Goal: Information Seeking & Learning: Learn about a topic

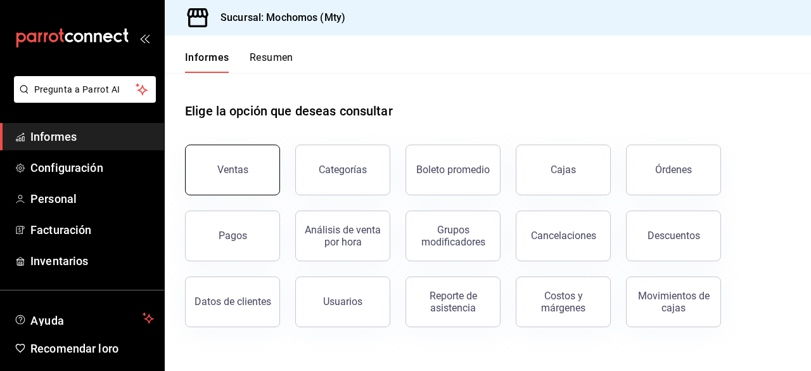
click at [219, 153] on button "Ventas" at bounding box center [232, 169] width 95 height 51
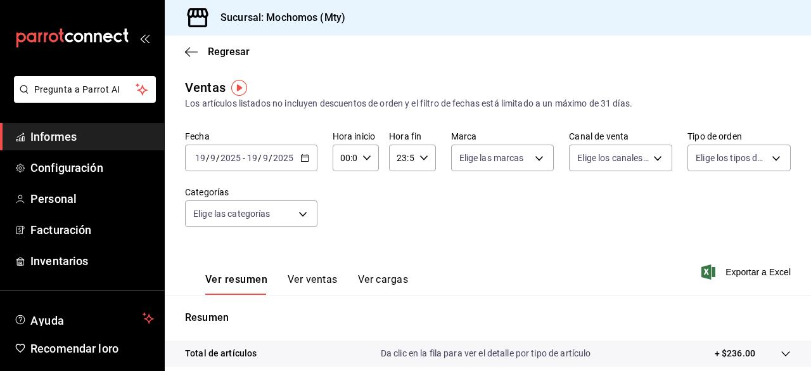
click at [303, 162] on \(Stroke\) "button" at bounding box center [305, 158] width 8 height 7
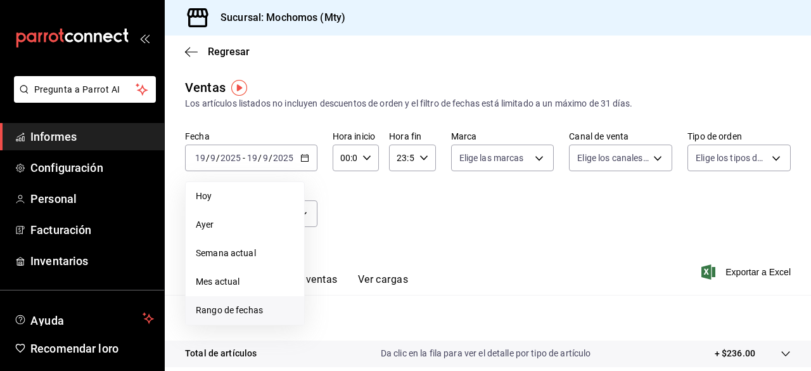
click at [238, 310] on font "Rango de fechas" at bounding box center [229, 310] width 67 height 10
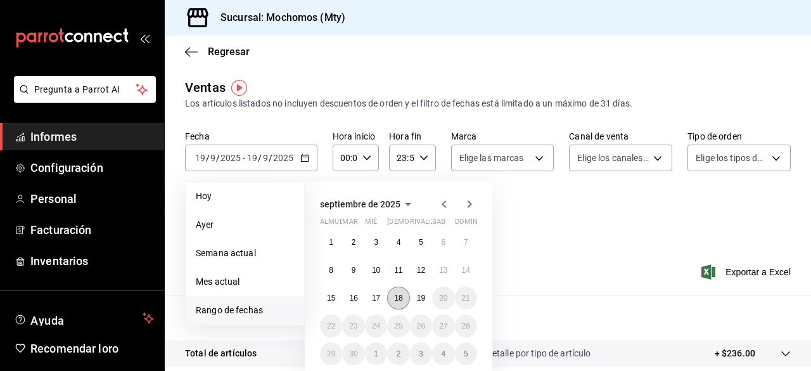
click at [402, 295] on font "18" at bounding box center [398, 297] width 8 height 9
click at [425, 298] on button "19" at bounding box center [421, 297] width 22 height 23
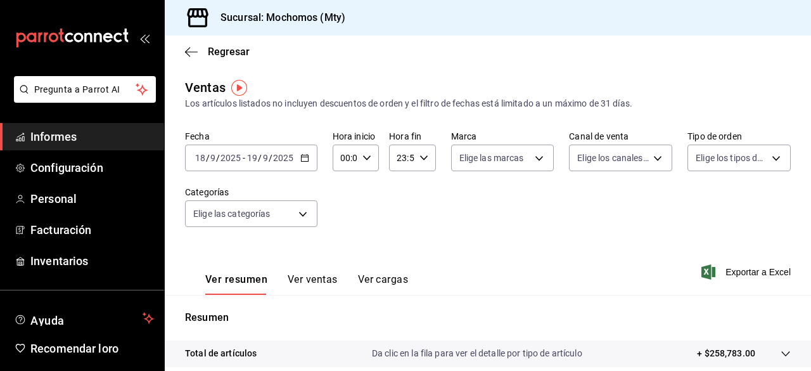
click at [366, 154] on icon "button" at bounding box center [366, 157] width 9 height 9
click at [342, 192] on font "00" at bounding box center [343, 190] width 10 height 10
click at [342, 192] on font "05" at bounding box center [343, 190] width 10 height 10
type input "05:00"
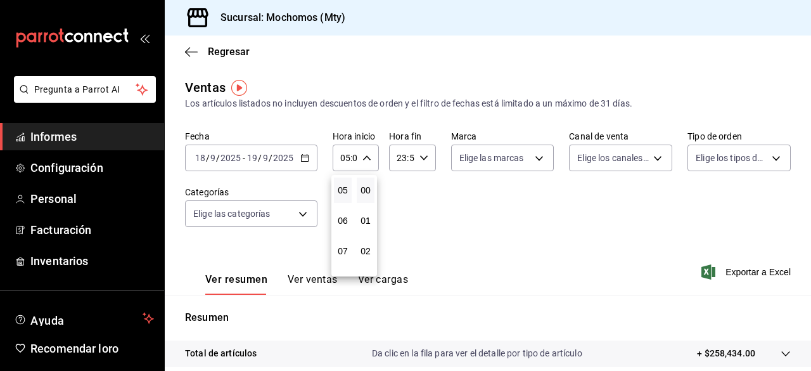
click at [421, 158] on div at bounding box center [405, 185] width 811 height 371
click at [421, 158] on div "00 01 02 03 04 05 06 07 08 09 10 11 12 13 14 15 16 17 18 19 20 21 22 23 00 01 0…" at bounding box center [405, 187] width 811 height 367
click at [421, 158] on \(Stroke\) "button" at bounding box center [423, 157] width 8 height 4
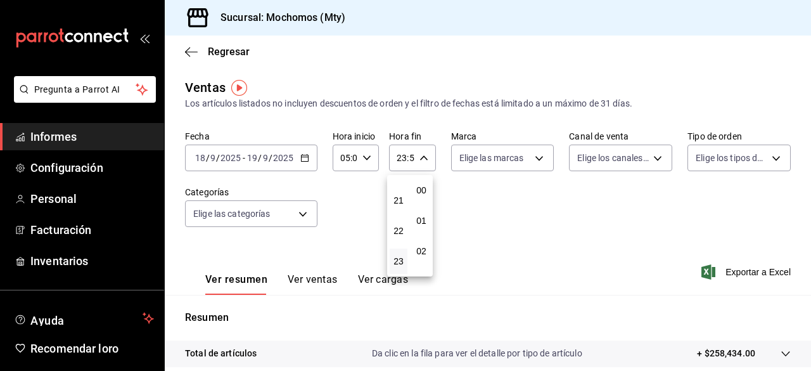
scroll to position [1723, 0]
click at [402, 193] on button "21" at bounding box center [399, 199] width 18 height 25
click at [402, 188] on font "05" at bounding box center [398, 190] width 10 height 10
type input "05:59"
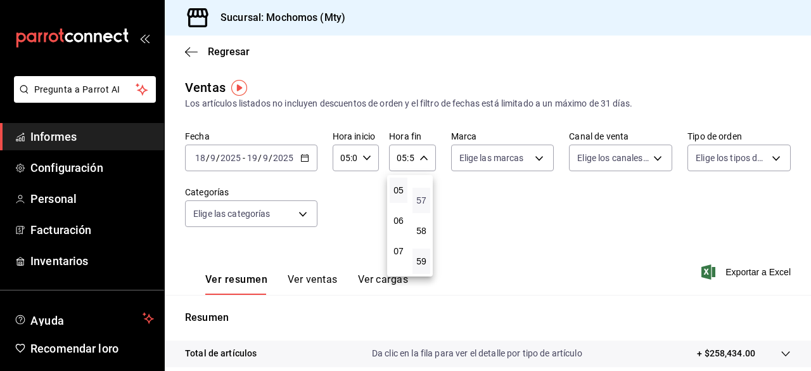
click at [423, 195] on font "57" at bounding box center [421, 200] width 10 height 10
click at [423, 194] on font "00" at bounding box center [421, 190] width 10 height 10
type input "05:00"
click at [540, 160] on div at bounding box center [405, 185] width 811 height 371
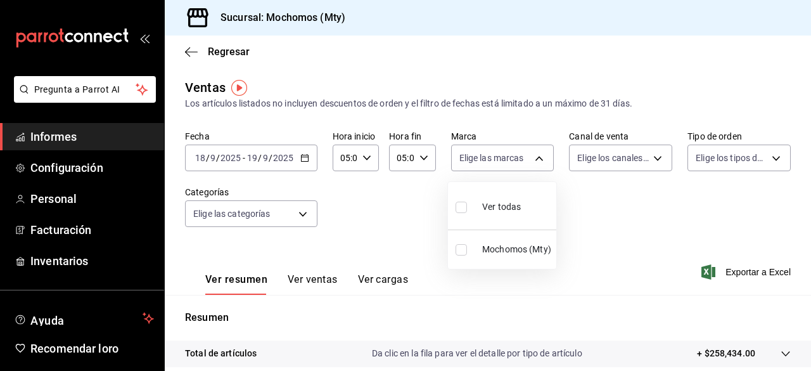
click at [540, 160] on body "Pregunta a Parrot AI Informes Configuración Personal Facturación Inventarios Ay…" at bounding box center [405, 185] width 811 height 371
click at [540, 160] on div at bounding box center [405, 185] width 811 height 371
click at [532, 159] on body "Pregunta a Parrot AI Informes Configuración Personal Facturación Inventarios Ay…" at bounding box center [405, 185] width 811 height 371
click at [459, 207] on input "checkbox" at bounding box center [460, 206] width 11 height 11
checkbox input "true"
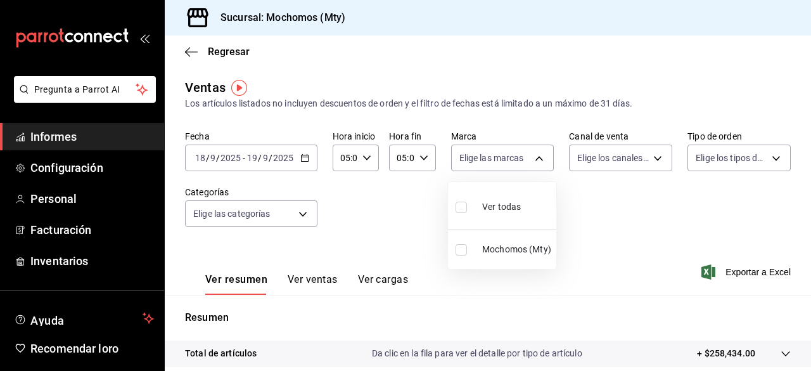
type input "b352ad34-a903-4246-b8b1-197398375429"
checkbox input "true"
click at [645, 160] on div at bounding box center [405, 185] width 811 height 371
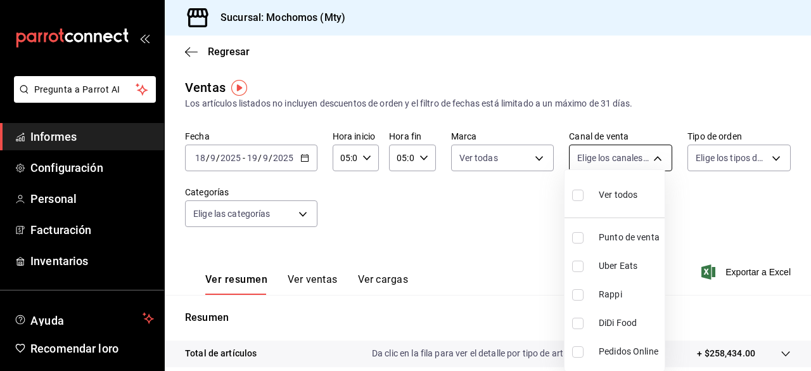
click at [647, 159] on body "Pregunta a Parrot AI Informes Configuración Personal Facturación Inventarios Ay…" at bounding box center [405, 185] width 811 height 371
click at [578, 189] on input "checkbox" at bounding box center [577, 194] width 11 height 11
checkbox input "true"
type input "PARROT,UBER_EATS,RAPPI,DIDI_FOOD,ONLINE"
checkbox input "true"
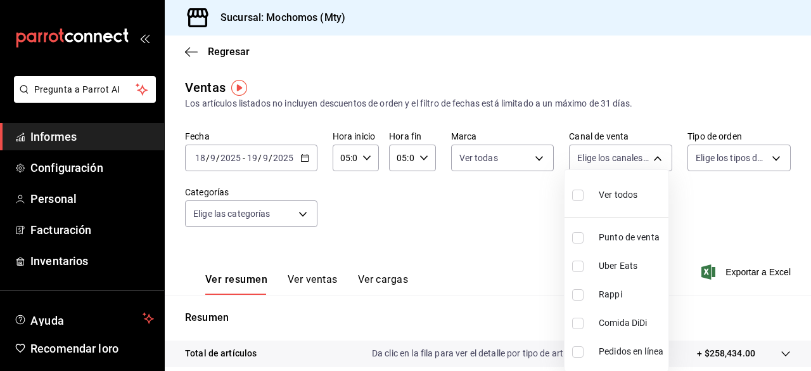
checkbox input "true"
click at [772, 155] on div at bounding box center [405, 185] width 811 height 371
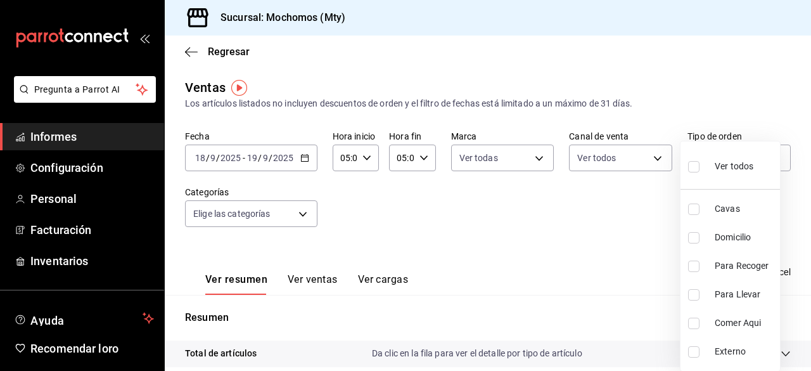
click at [766, 156] on body "Pregunta a Parrot AI Informes Configuración Personal Facturación Inventarios Ay…" at bounding box center [405, 185] width 811 height 371
click at [699, 163] on label at bounding box center [696, 166] width 16 height 18
click at [699, 163] on input "checkbox" at bounding box center [693, 166] width 11 height 11
checkbox input "false"
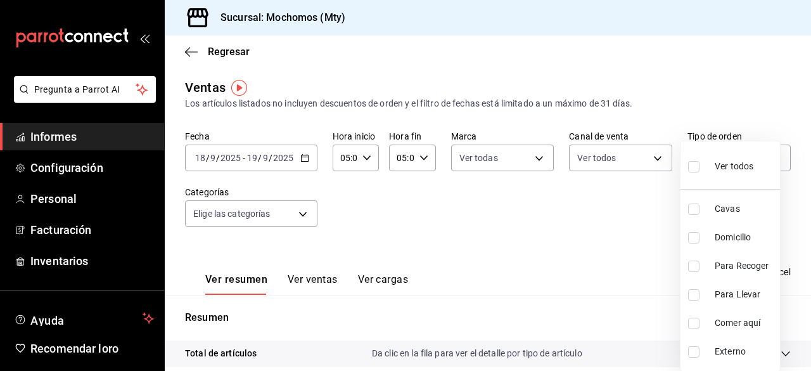
checkbox input "false"
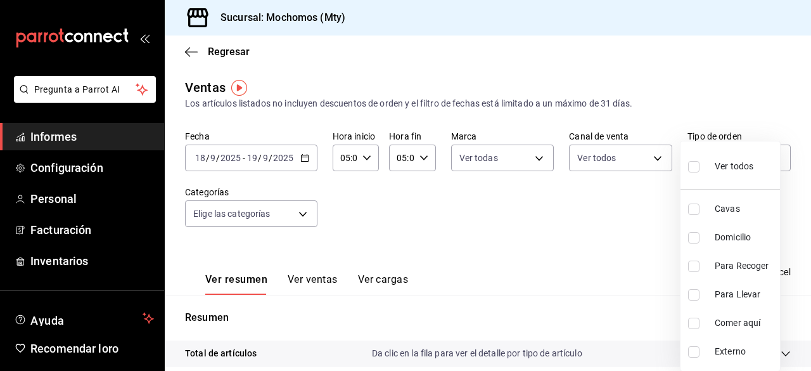
click at [692, 164] on input "checkbox" at bounding box center [693, 166] width 11 height 11
checkbox input "true"
type input "7f152bcd-c808-43b1-8377-7ee3764f5c48,abc1671a-a22f-403c-8860-9d090036c428,f5090…"
checkbox input "true"
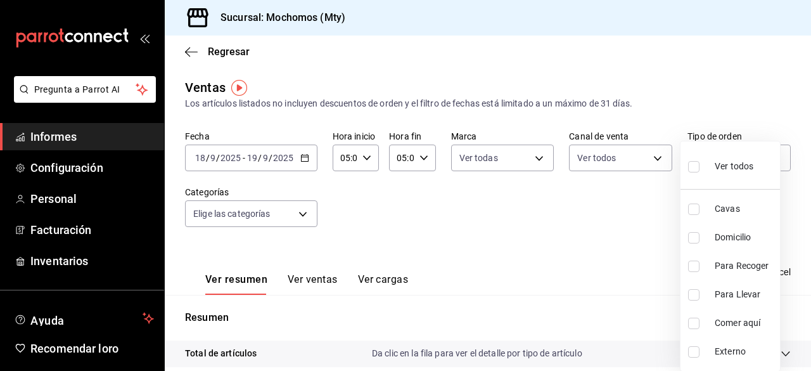
checkbox input "true"
click at [296, 213] on div at bounding box center [405, 185] width 811 height 371
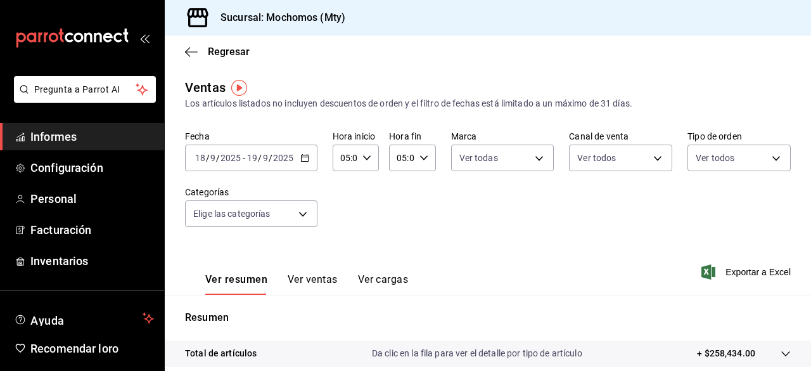
click at [303, 217] on body "Pregunta a Parrot AI Informes Configuración Personal Facturación Inventarios Ay…" at bounding box center [405, 185] width 811 height 371
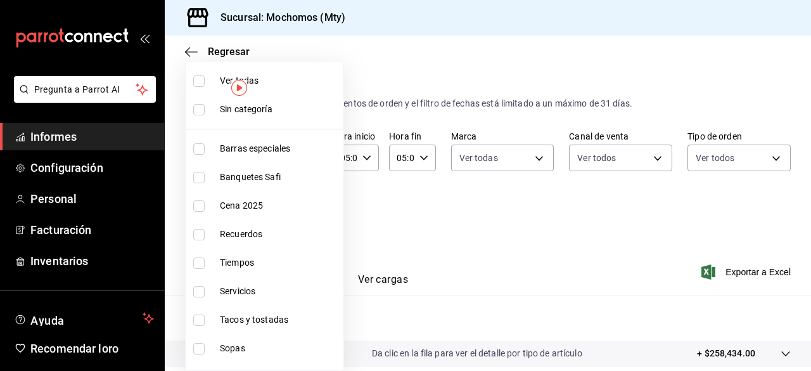
click at [200, 78] on input "checkbox" at bounding box center [198, 80] width 11 height 11
checkbox input "true"
type input "ca062f0f-28a6-4a2e-835a-bf626b46f614,ff02f0f8-cf27-4ea8-b513-1d5c0356e4fc,aaf97…"
checkbox input "true"
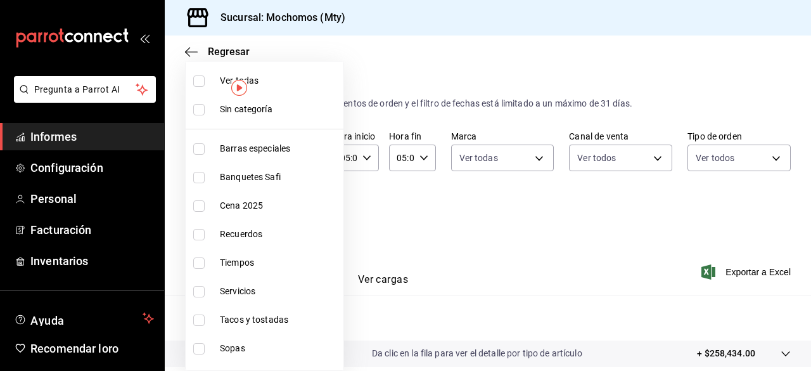
checkbox input "true"
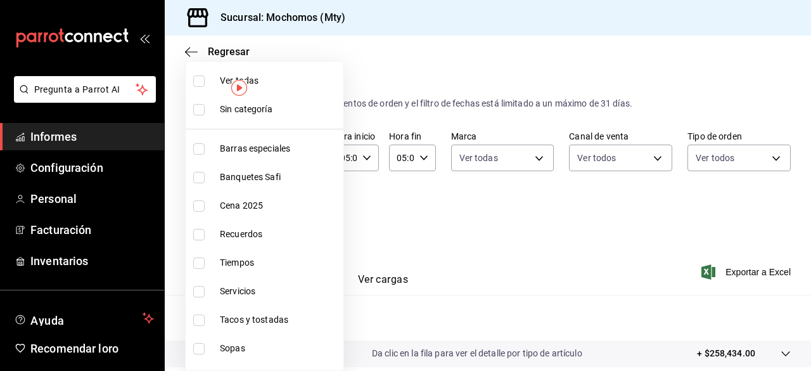
checkbox input "true"
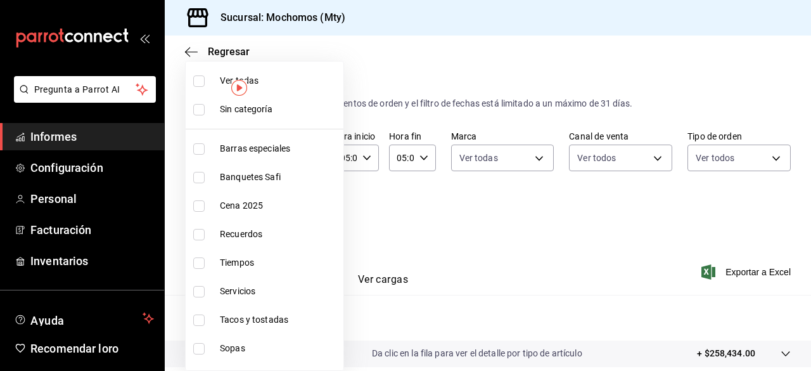
checkbox input "true"
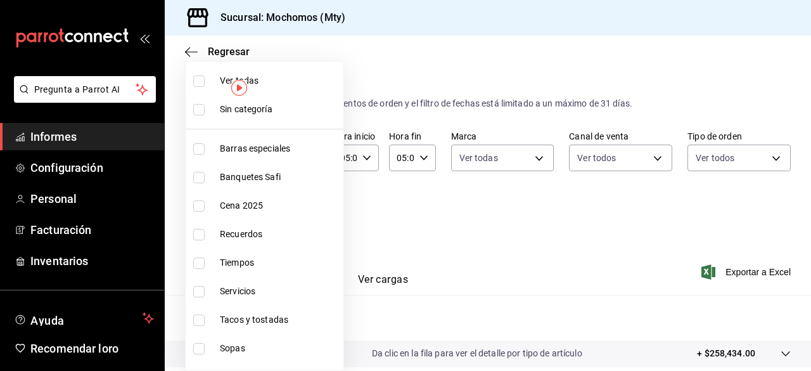
checkbox input "true"
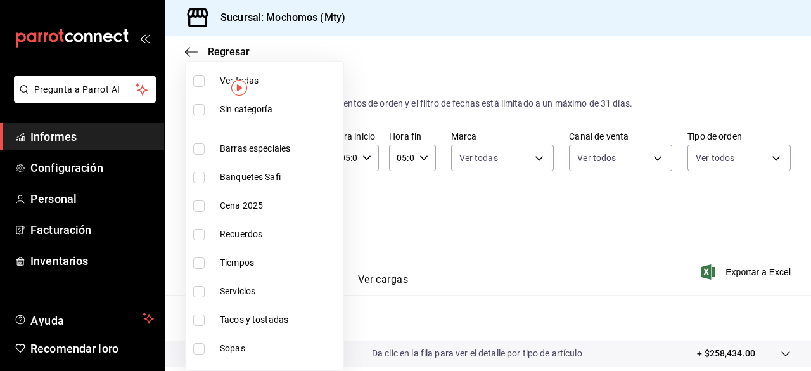
checkbox input "true"
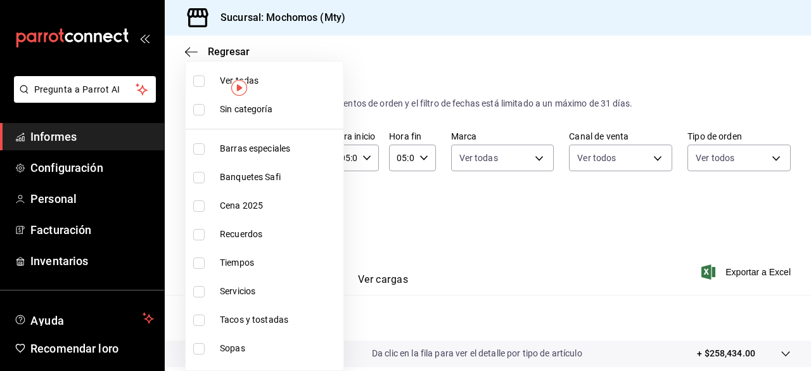
checkbox input "true"
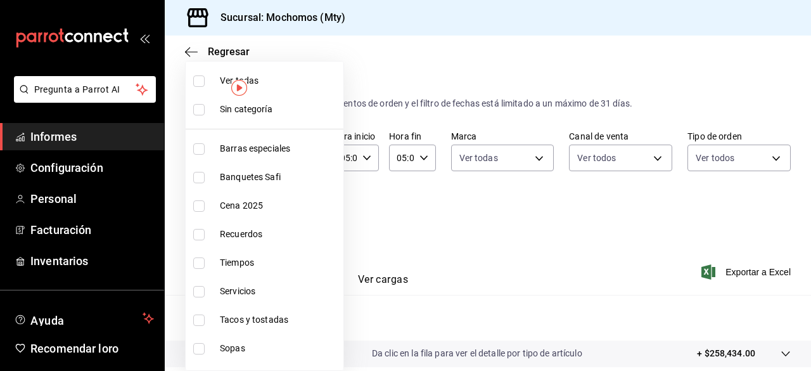
checkbox input "true"
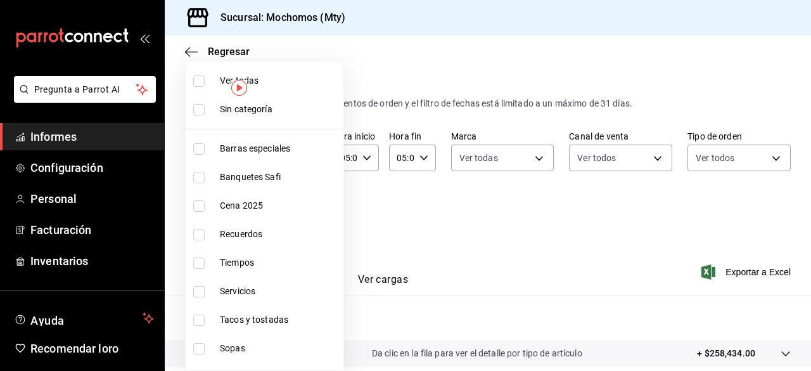
checkbox input "true"
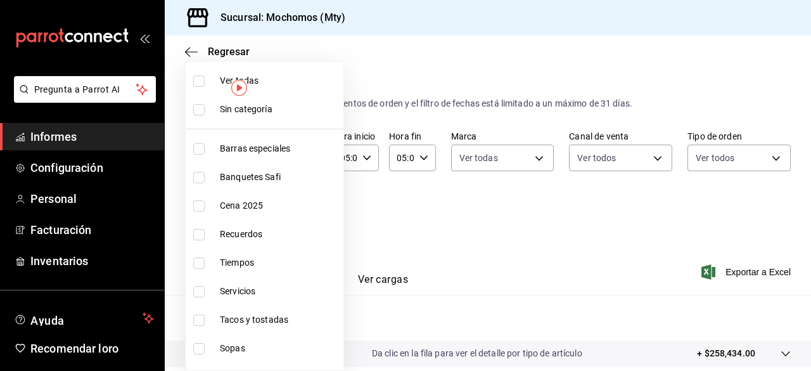
checkbox input "true"
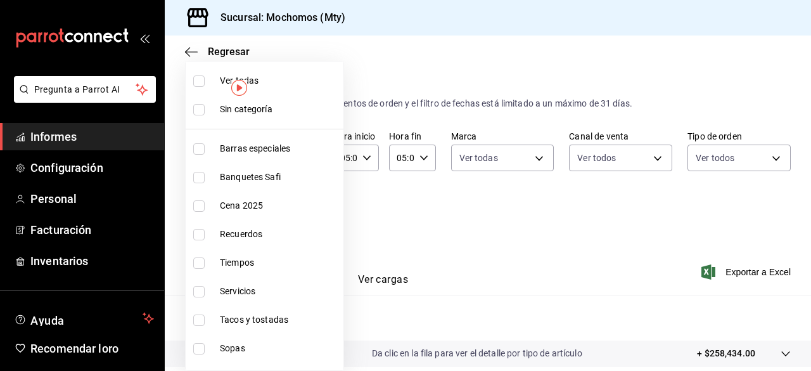
checkbox input "true"
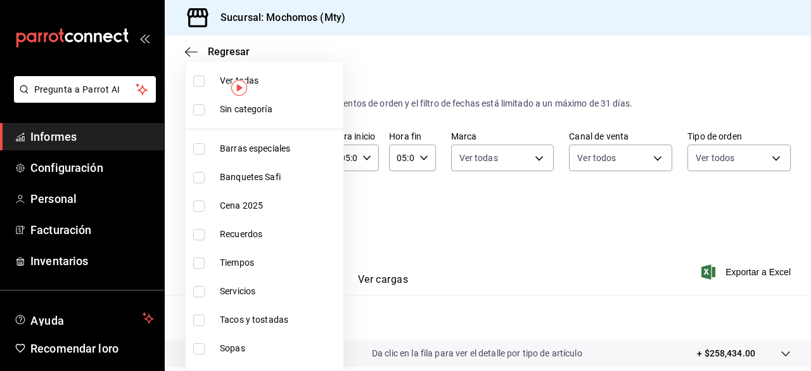
checkbox input "true"
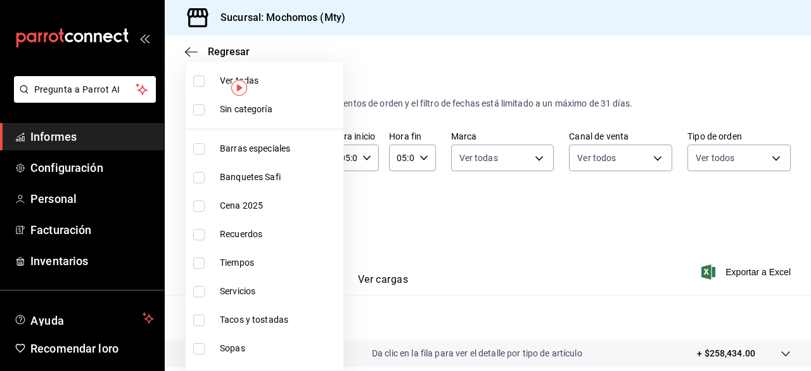
checkbox input "true"
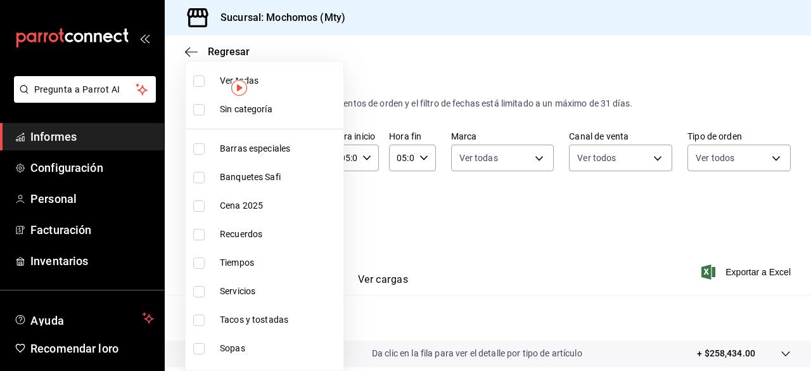
checkbox input "true"
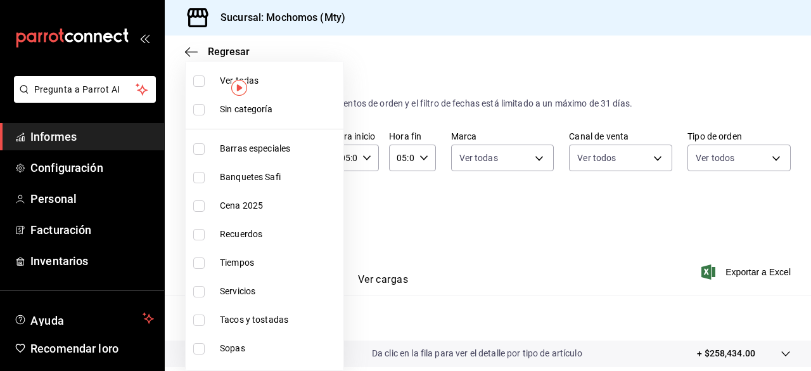
checkbox input "true"
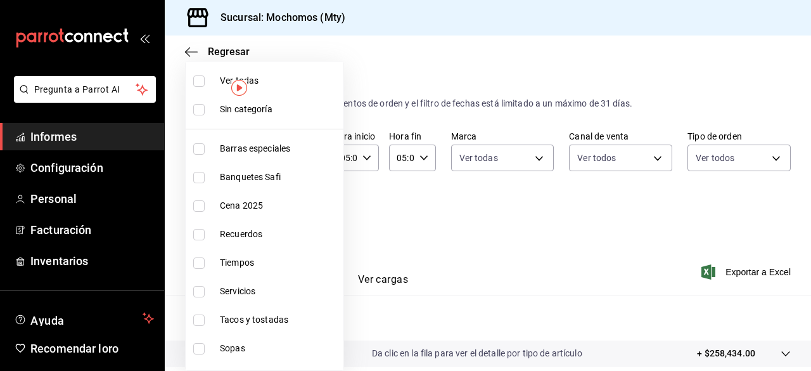
checkbox input "true"
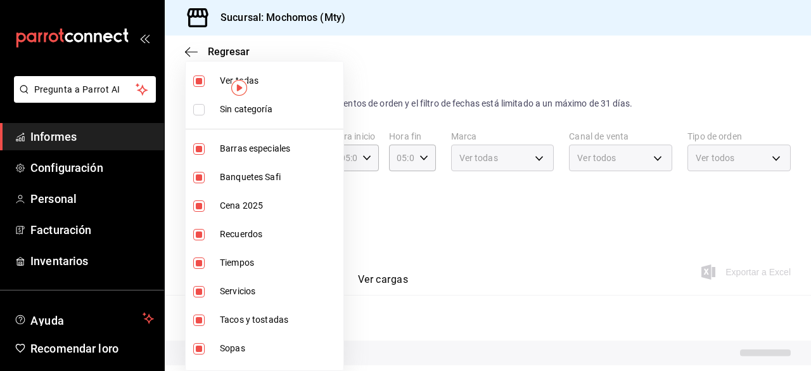
click at [198, 105] on input "checkbox" at bounding box center [198, 109] width 11 height 11
checkbox input "true"
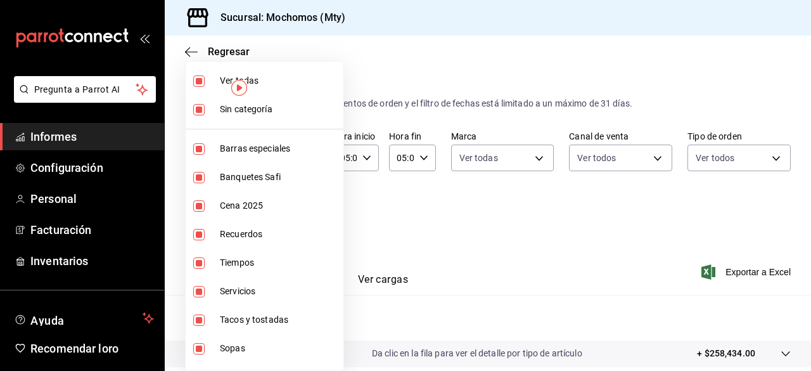
click at [638, 213] on div at bounding box center [405, 185] width 811 height 371
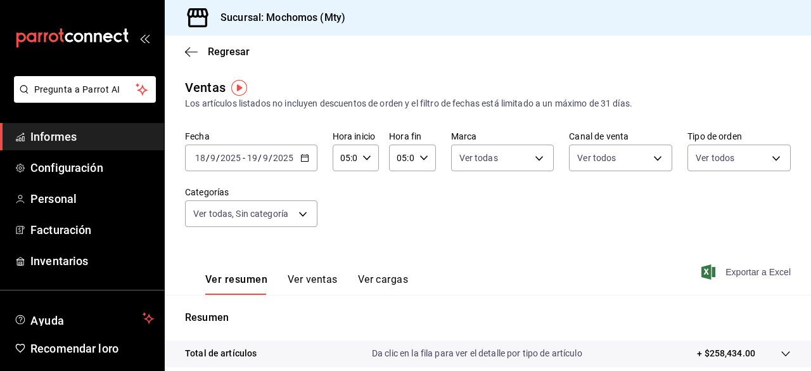
click at [708, 273] on span "Exportar a Excel" at bounding box center [747, 271] width 87 height 15
click at [701, 269] on icon "button" at bounding box center [708, 271] width 14 height 15
click at [106, 135] on span "Informes" at bounding box center [92, 136] width 124 height 17
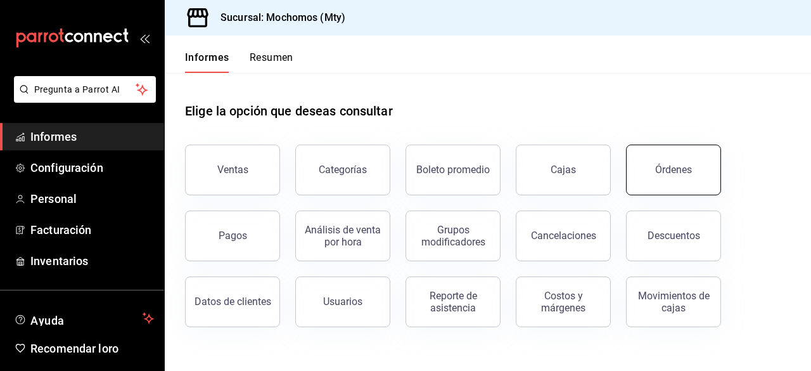
click at [673, 163] on button "Órdenes" at bounding box center [673, 169] width 95 height 51
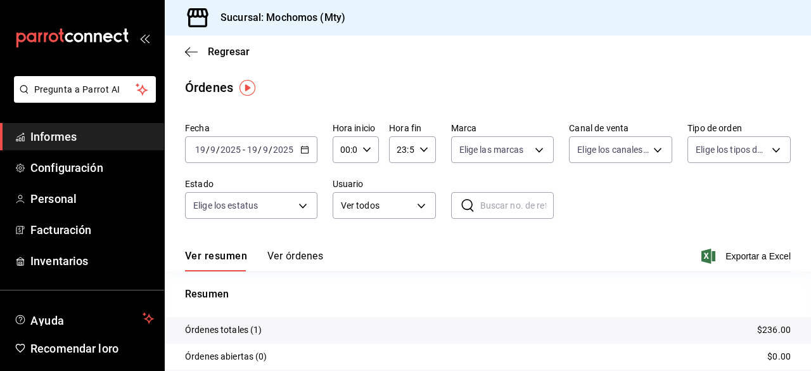
click at [305, 153] on icon "button" at bounding box center [304, 149] width 9 height 9
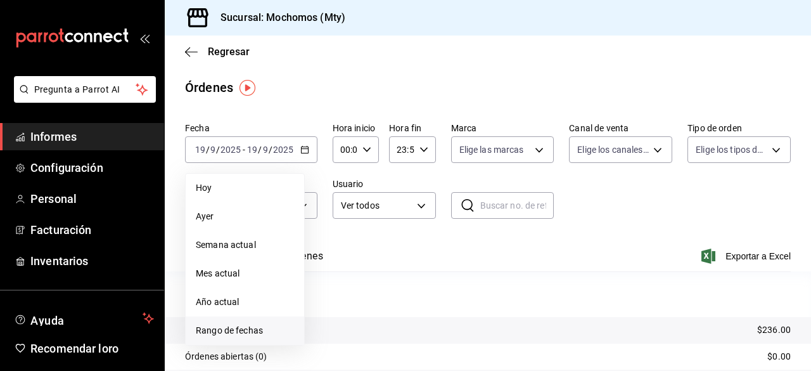
click at [250, 329] on font "Rango de fechas" at bounding box center [229, 330] width 67 height 10
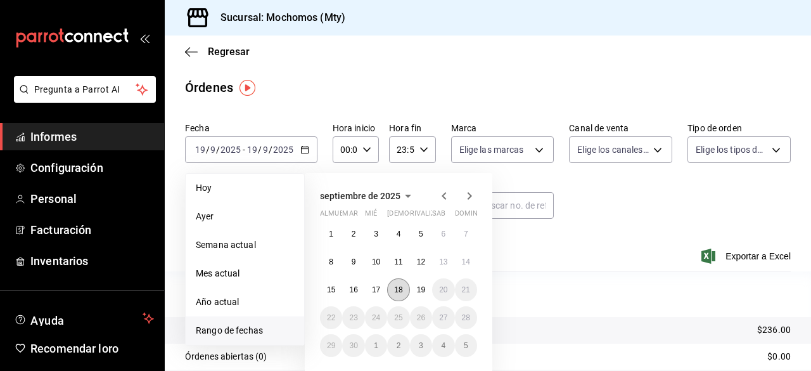
click at [400, 294] on button "18" at bounding box center [398, 289] width 22 height 23
click at [421, 286] on font "19" at bounding box center [421, 289] width 8 height 9
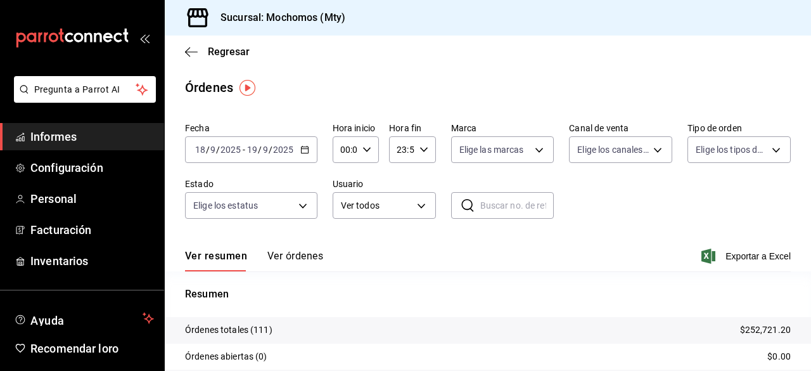
click at [362, 149] on icon "button" at bounding box center [366, 149] width 9 height 9
click at [339, 182] on font "00" at bounding box center [343, 182] width 10 height 10
click at [345, 207] on font "05" at bounding box center [343, 207] width 10 height 10
type input "05:00"
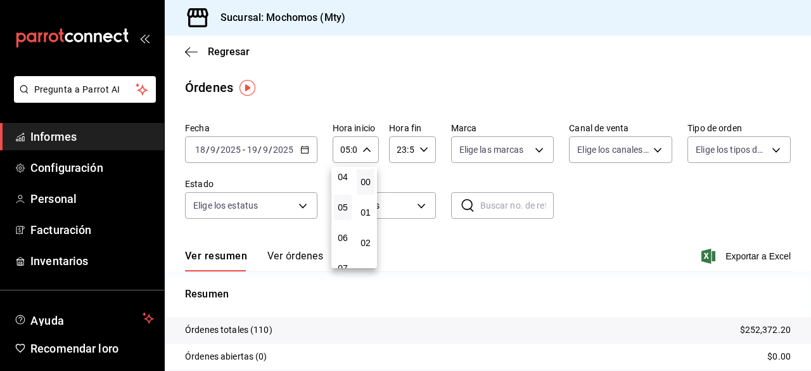
click at [423, 148] on div at bounding box center [405, 185] width 811 height 371
click at [421, 148] on icon "button" at bounding box center [423, 149] width 9 height 9
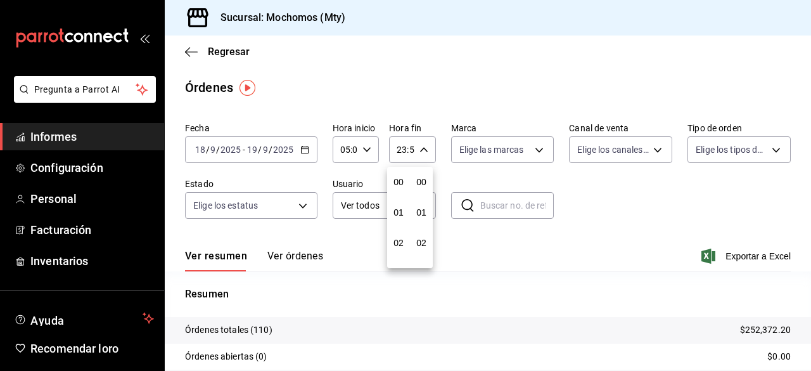
scroll to position [1723, 0]
click at [399, 191] on font "21" at bounding box center [398, 192] width 10 height 10
click at [399, 177] on font "05" at bounding box center [398, 182] width 10 height 10
type input "05:59"
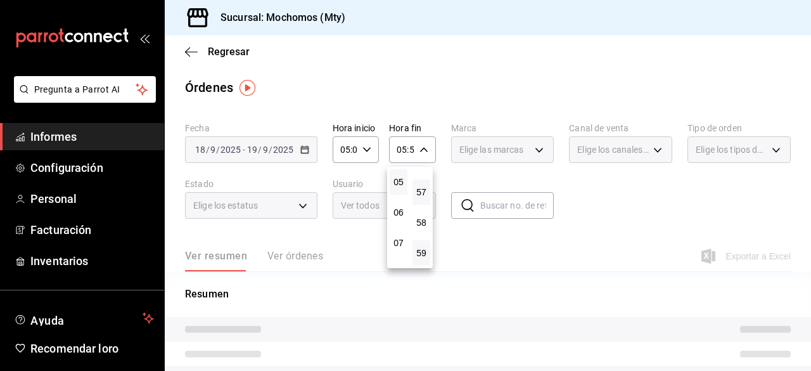
click at [427, 193] on button "57" at bounding box center [421, 191] width 18 height 25
type input "05:57"
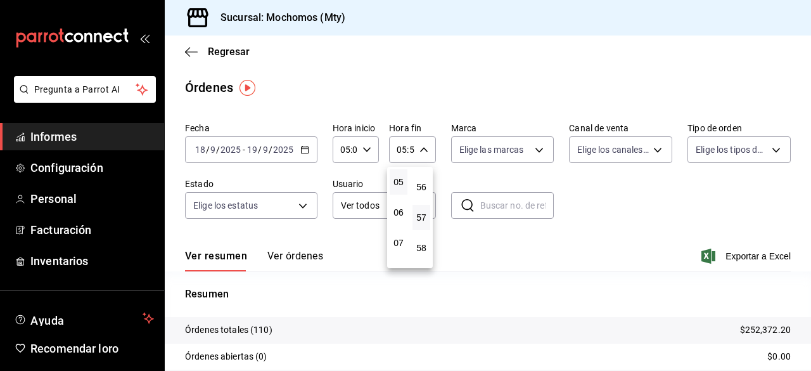
click at [427, 193] on button "56" at bounding box center [421, 186] width 18 height 25
click at [423, 175] on button "00" at bounding box center [421, 181] width 18 height 25
type input "05:00"
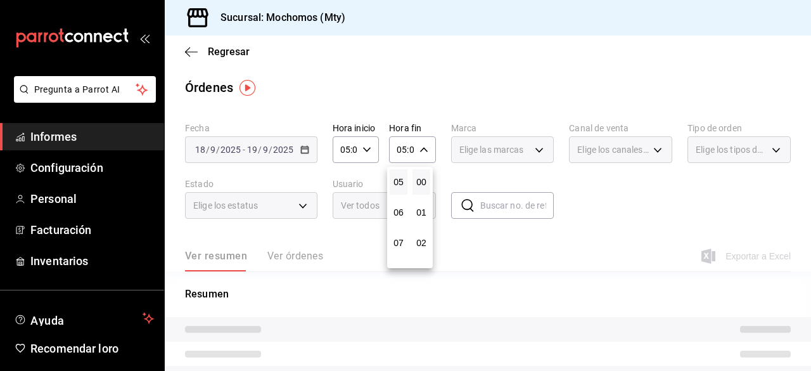
click at [526, 151] on div at bounding box center [405, 185] width 811 height 371
click at [532, 150] on div "Elige las marcas" at bounding box center [502, 149] width 103 height 27
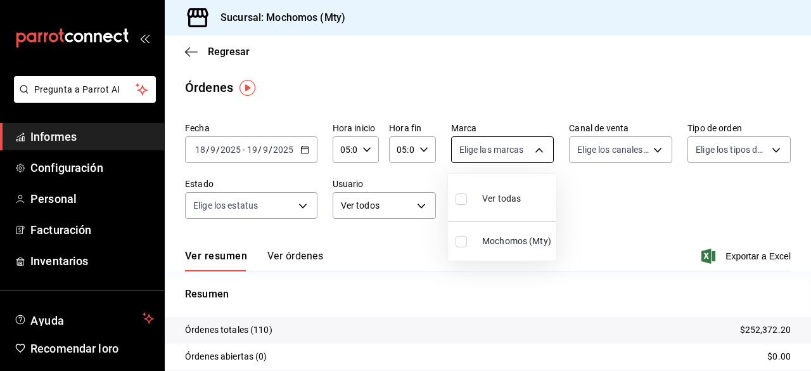
click at [532, 150] on body "Pregunta a Parrot AI Informes Configuración Personal Facturación Inventarios Ay…" at bounding box center [405, 185] width 811 height 371
click at [460, 198] on input "checkbox" at bounding box center [460, 198] width 11 height 11
checkbox input "true"
type input "b352ad34-a903-4246-b8b1-197398375429"
checkbox input "true"
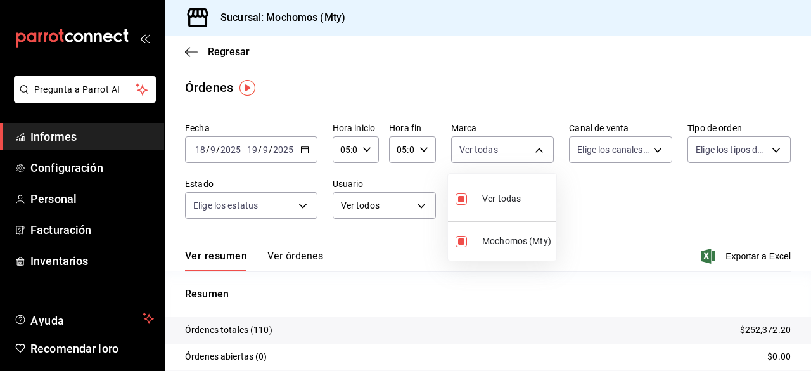
click at [652, 146] on div at bounding box center [405, 185] width 811 height 371
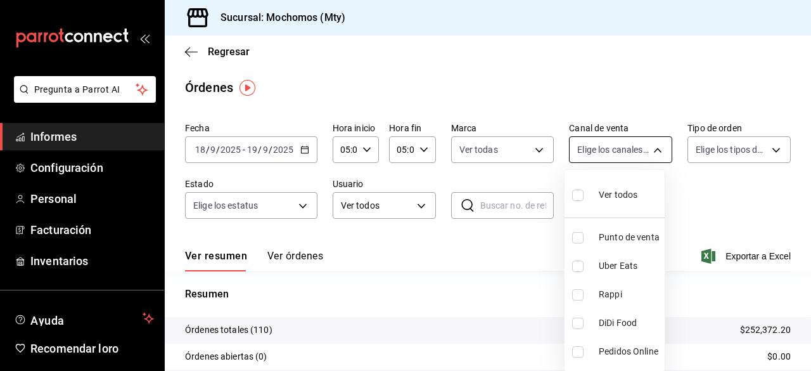
click at [650, 150] on body "Pregunta a Parrot AI Informes Configuración Personal Facturación Inventarios Ay…" at bounding box center [405, 185] width 811 height 371
click at [583, 191] on input "checkbox" at bounding box center [577, 194] width 11 height 11
checkbox input "true"
type input "PARROT,UBER_EATS,RAPPI,DIDI_FOOD,ONLINE"
checkbox input "true"
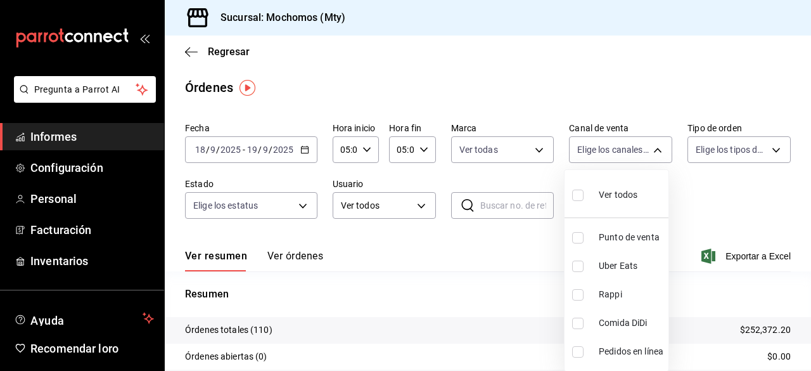
checkbox input "true"
click at [770, 146] on div at bounding box center [405, 185] width 811 height 371
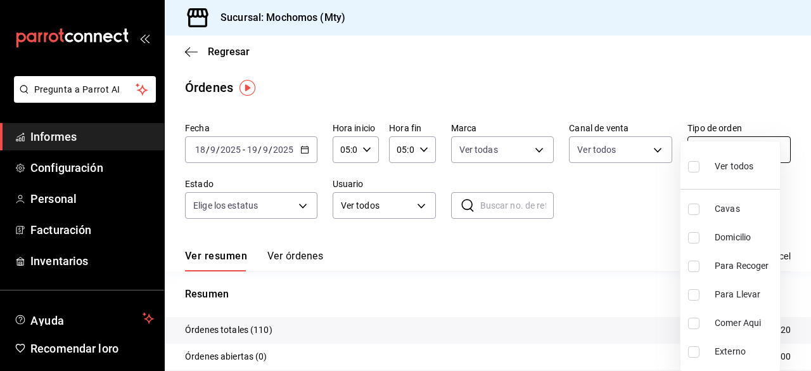
click at [766, 149] on body "Pregunta a Parrot AI Informes Configuración Personal Facturación Inventarios Ay…" at bounding box center [405, 185] width 811 height 371
click at [701, 163] on label at bounding box center [696, 166] width 16 height 18
click at [699, 163] on input "checkbox" at bounding box center [693, 166] width 11 height 11
checkbox input "false"
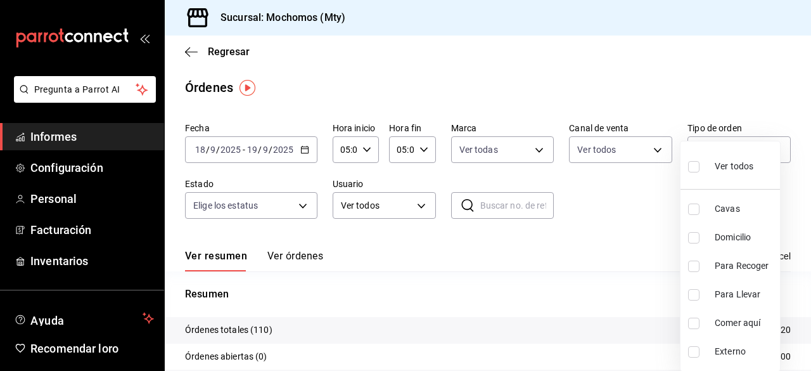
checkbox input "false"
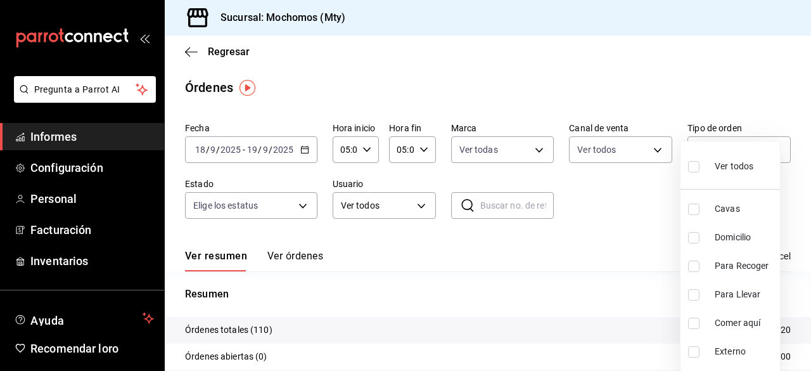
click at [693, 164] on input "checkbox" at bounding box center [693, 166] width 11 height 11
checkbox input "true"
type input "7f152bcd-c808-43b1-8377-7ee3764f5c48,abc1671a-a22f-403c-8860-9d090036c428,f5090…"
checkbox input "true"
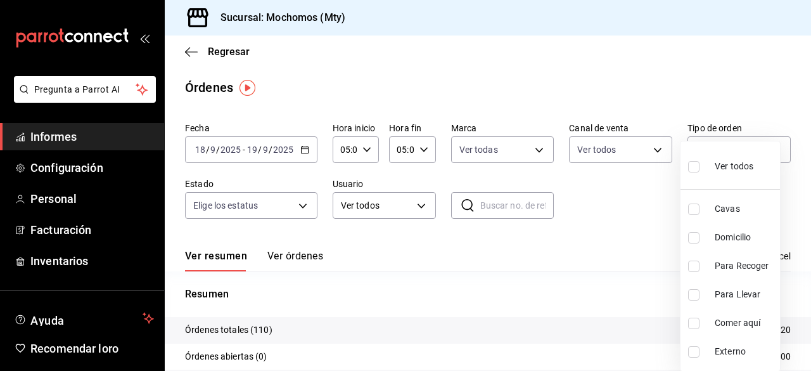
checkbox input "true"
click at [308, 203] on div at bounding box center [405, 185] width 811 height 371
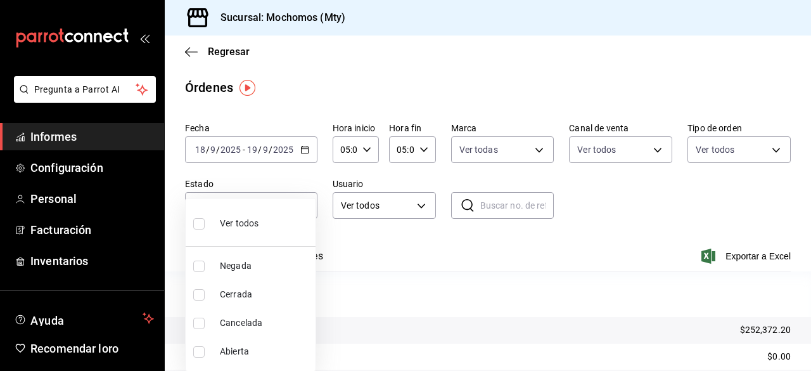
click at [301, 206] on body "Pregunta a Parrot AI Informes Configuración Personal Facturación Inventarios Ay…" at bounding box center [405, 185] width 811 height 371
click at [203, 219] on input "checkbox" at bounding box center [198, 223] width 11 height 11
checkbox input "true"
type input "DENIED,FINISHED,CANCELED,OPEN"
checkbox input "true"
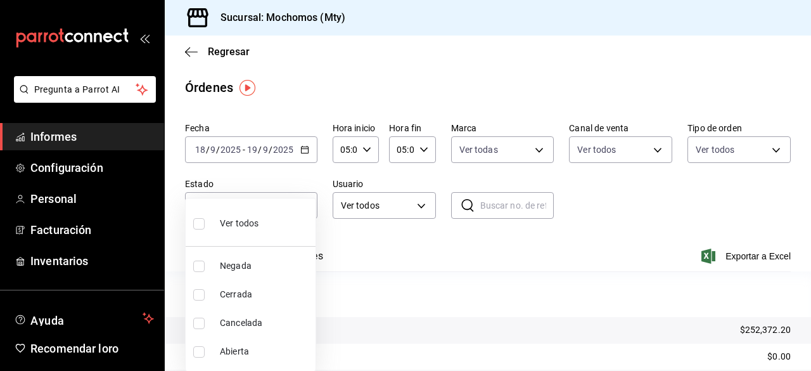
checkbox input "true"
click at [414, 211] on div at bounding box center [405, 185] width 811 height 371
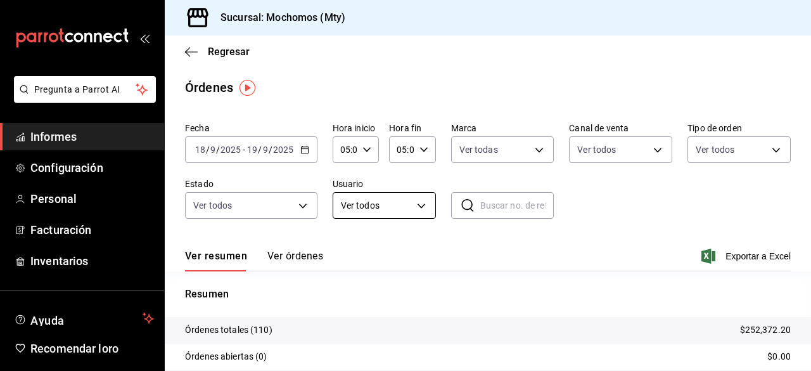
click at [418, 205] on body "Pregunta a Parrot AI Informes Configuración Personal Facturación Inventarios Ay…" at bounding box center [405, 185] width 811 height 371
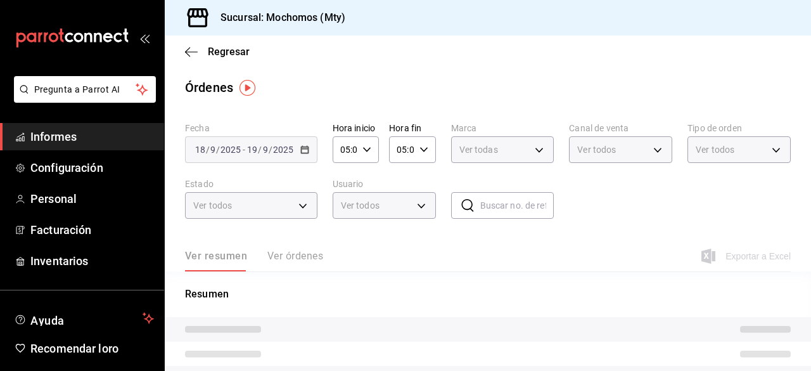
click at [590, 232] on div at bounding box center [405, 185] width 811 height 371
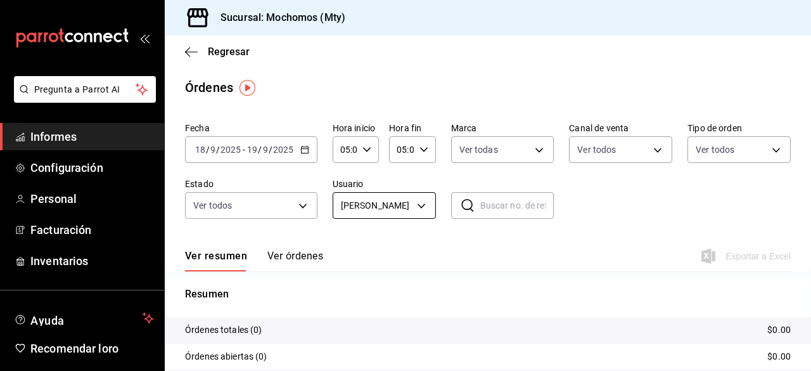
click at [422, 205] on body "Pregunta a Parrot AI Informes Configuración Personal Facturación Inventarios Ay…" at bounding box center [405, 185] width 811 height 371
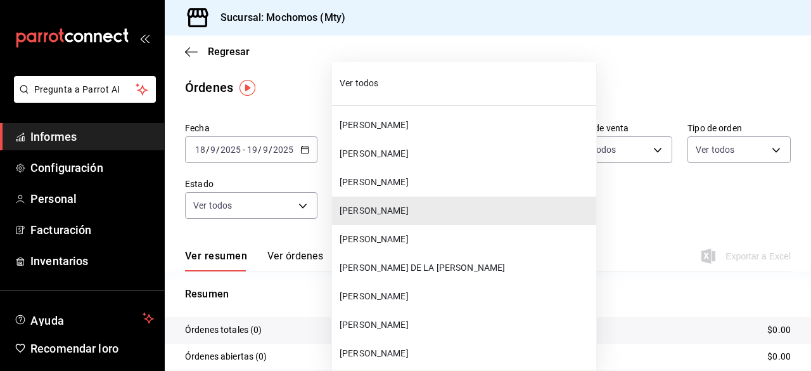
click at [366, 82] on font "Ver todos" at bounding box center [358, 83] width 39 height 10
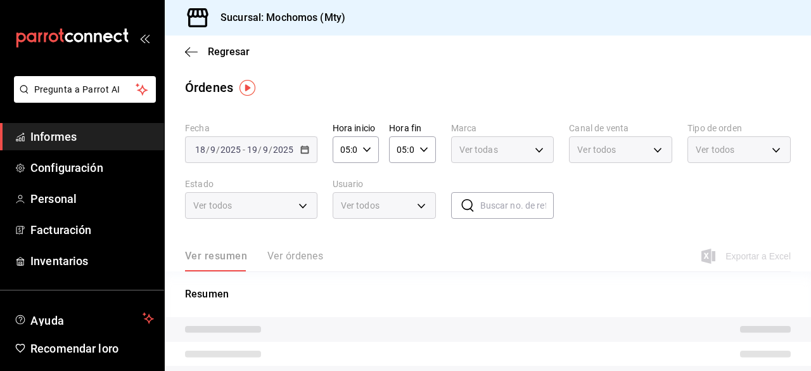
type input "ALL"
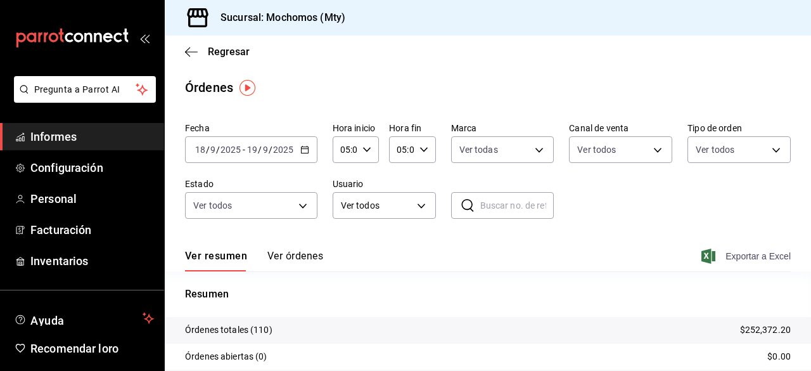
click at [701, 255] on icon "button" at bounding box center [708, 255] width 14 height 15
click at [111, 133] on span "Informes" at bounding box center [92, 136] width 124 height 17
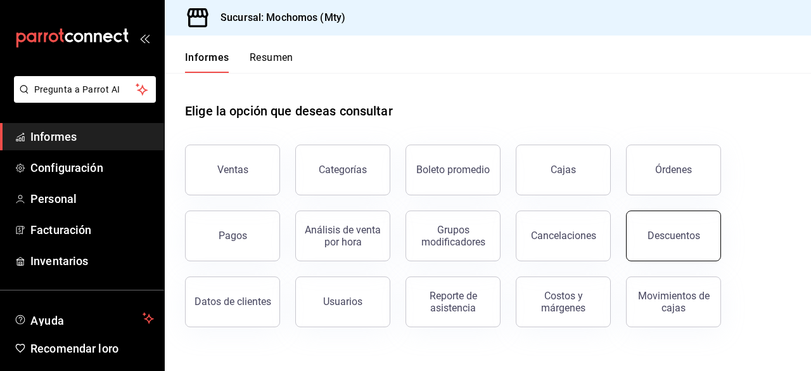
click at [688, 232] on font "Descuentos" at bounding box center [673, 235] width 53 height 12
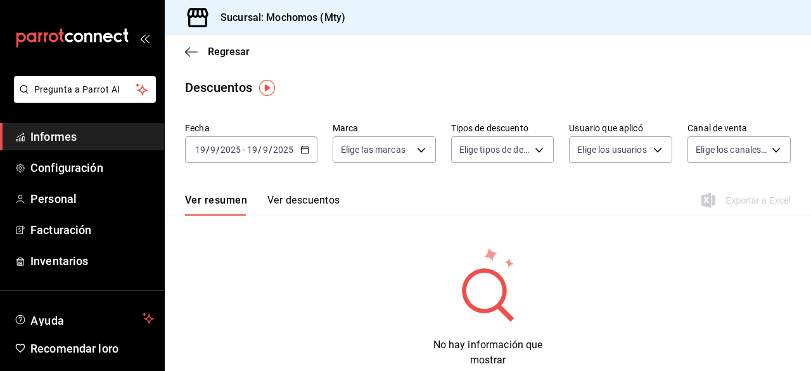
click at [307, 149] on \(Stroke\) "button" at bounding box center [304, 148] width 7 height 1
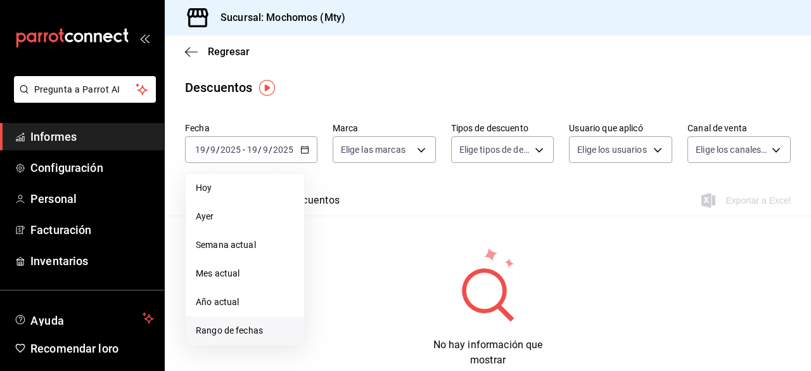
click at [243, 324] on span "Rango de fechas" at bounding box center [245, 330] width 98 height 13
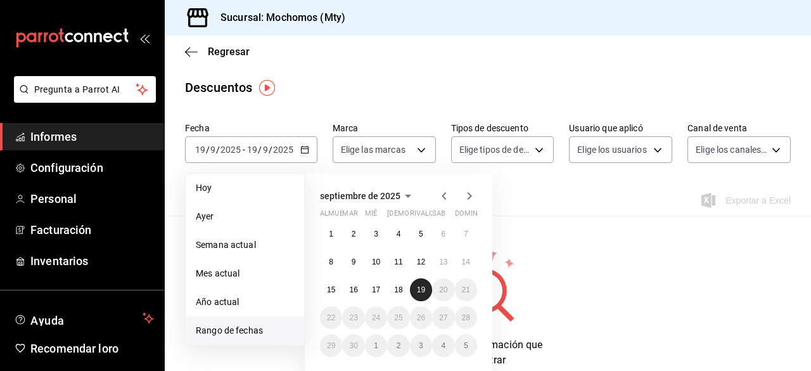
click at [422, 287] on font "19" at bounding box center [421, 289] width 8 height 9
click at [397, 293] on font "18" at bounding box center [398, 289] width 8 height 9
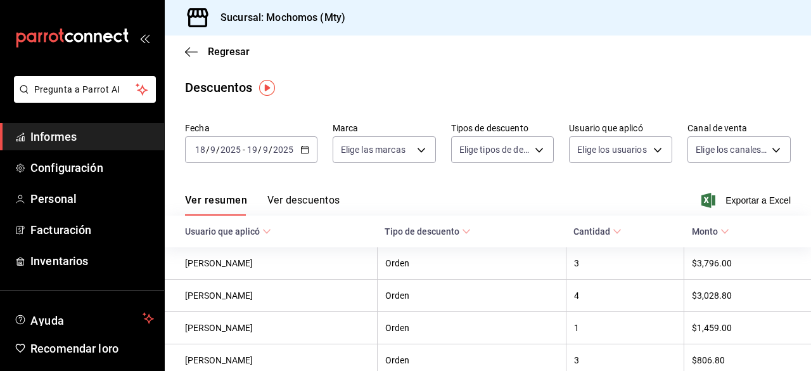
click at [203, 155] on input "18" at bounding box center [199, 149] width 11 height 10
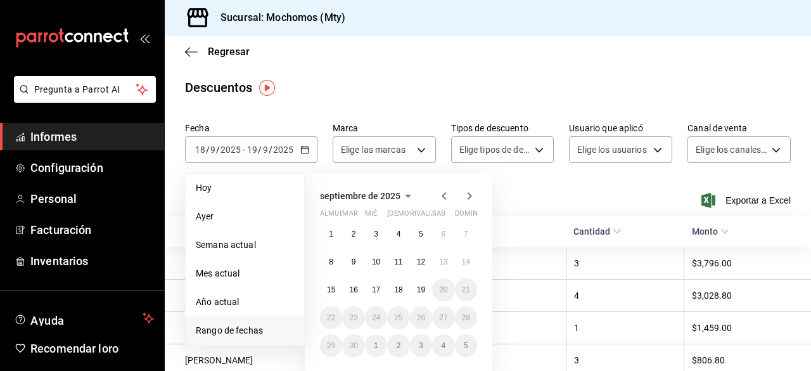
click at [244, 331] on font "Rango de fechas" at bounding box center [229, 330] width 67 height 10
click at [400, 289] on font "18" at bounding box center [398, 289] width 8 height 9
click at [418, 288] on font "19" at bounding box center [421, 289] width 8 height 9
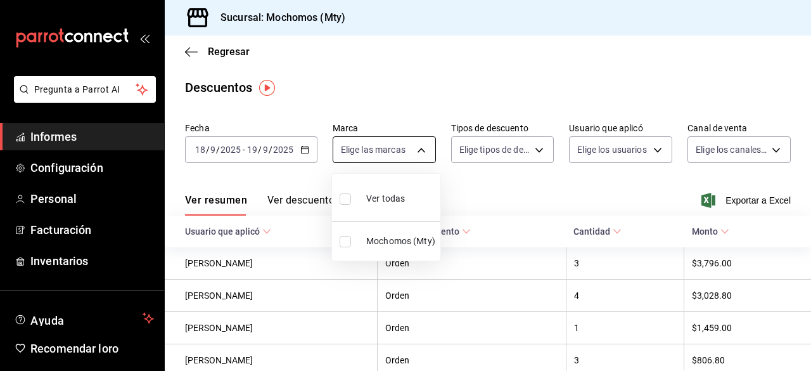
click at [421, 148] on body "Pregunta a Parrot AI Informes Configuración Personal Facturación Inventarios Ay…" at bounding box center [405, 185] width 811 height 371
click at [350, 196] on input "checkbox" at bounding box center [344, 198] width 11 height 11
checkbox input "true"
type input "b352ad34-a903-4246-b8b1-197398375429"
checkbox input "true"
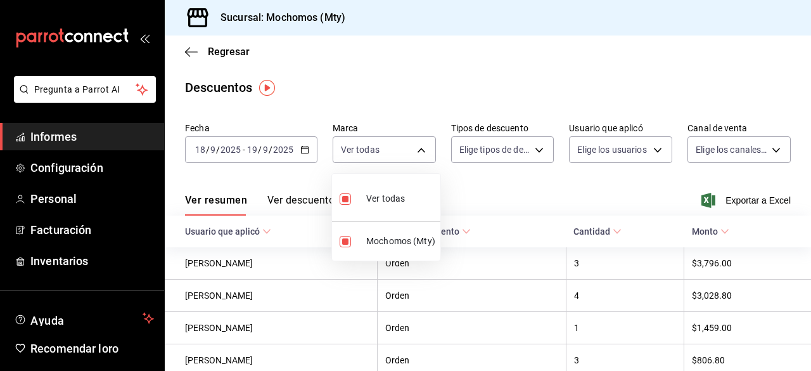
click at [531, 155] on div at bounding box center [405, 185] width 811 height 371
click at [536, 148] on body "Pregunta a Parrot AI Informes Configuración Personal Facturación Inventarios Ay…" at bounding box center [405, 185] width 811 height 371
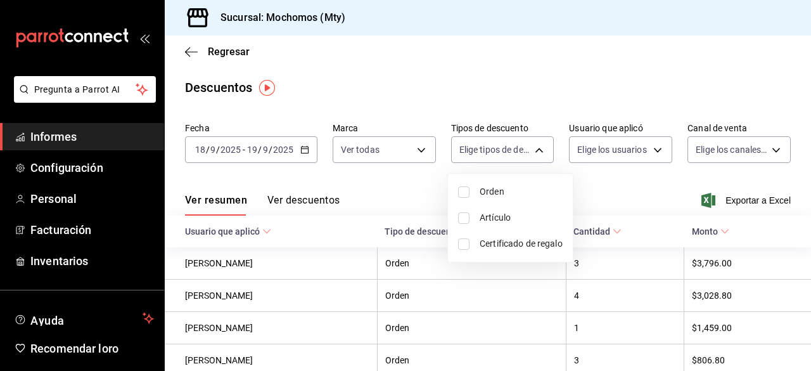
click at [464, 189] on input "checkbox" at bounding box center [463, 191] width 11 height 11
checkbox input "true"
type input "ORDER"
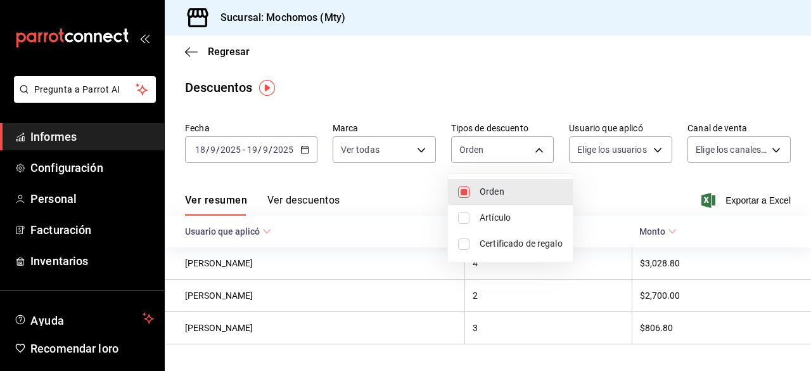
click at [462, 212] on input "checkbox" at bounding box center [463, 217] width 11 height 11
checkbox input "true"
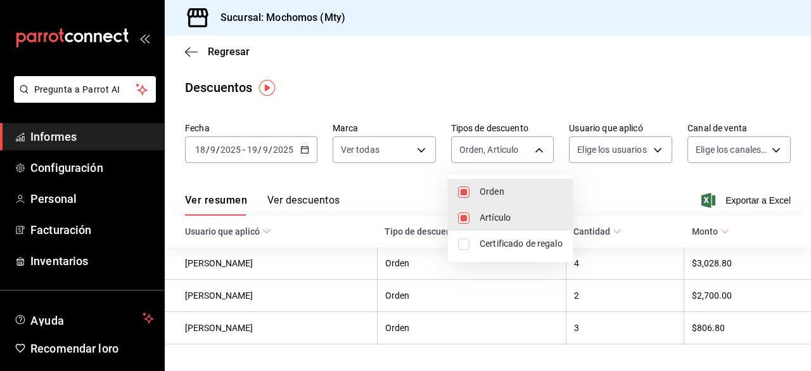
click at [464, 234] on li "Certificado de regalo" at bounding box center [510, 244] width 125 height 26
type input "ORDER,ORDER_ITEM,CARD_REWARD"
checkbox input "true"
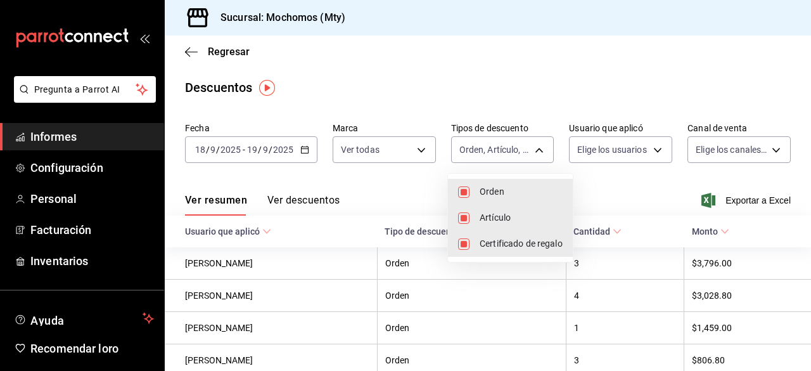
click at [654, 144] on div at bounding box center [405, 185] width 811 height 371
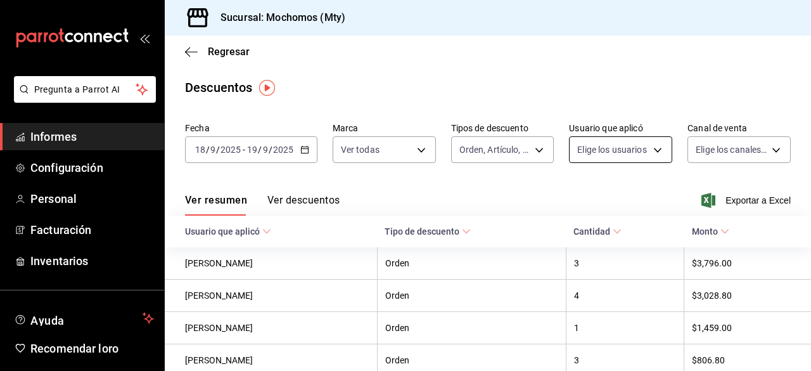
click at [650, 148] on body "Pregunta a Parrot AI Informes Configuración Personal Facturación Inventarios Ay…" at bounding box center [405, 185] width 811 height 371
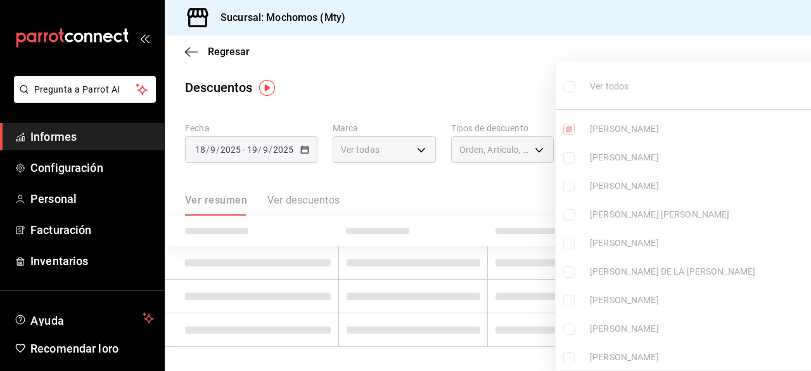
type input "9490dba9-65c0-41ae-9e5d-808f845ce52f"
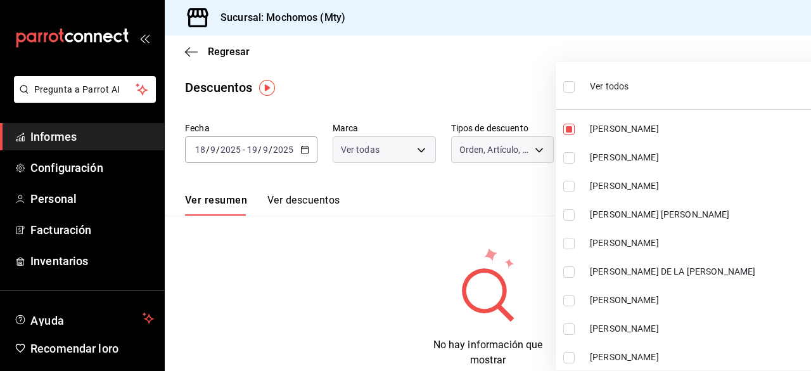
click at [573, 92] on label at bounding box center [571, 86] width 16 height 18
click at [573, 92] on input "checkbox" at bounding box center [568, 86] width 11 height 11
checkbox input "false"
click at [567, 86] on ul "Ver todos [PERSON_NAME] [PERSON_NAME] [PERSON_NAME] [PERSON_NAME] [PERSON_NAME]…" at bounding box center [700, 219] width 291 height 317
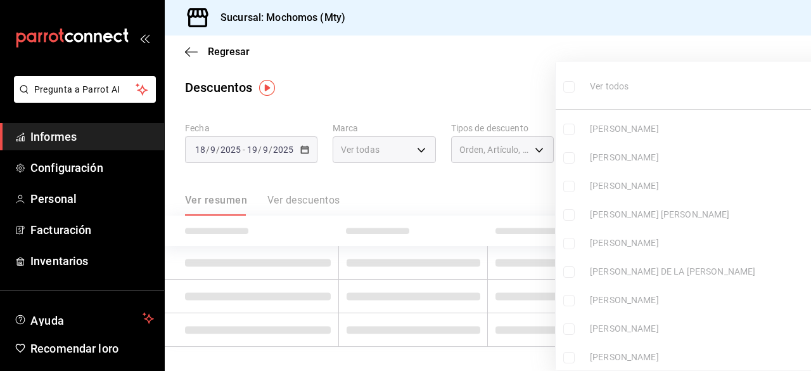
checkbox input "false"
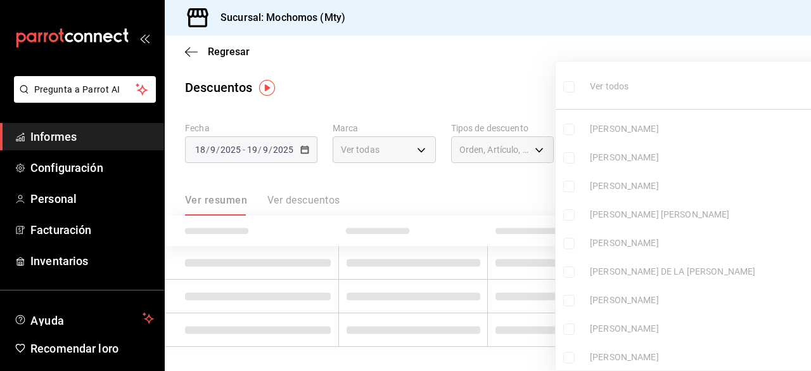
checkbox input "false"
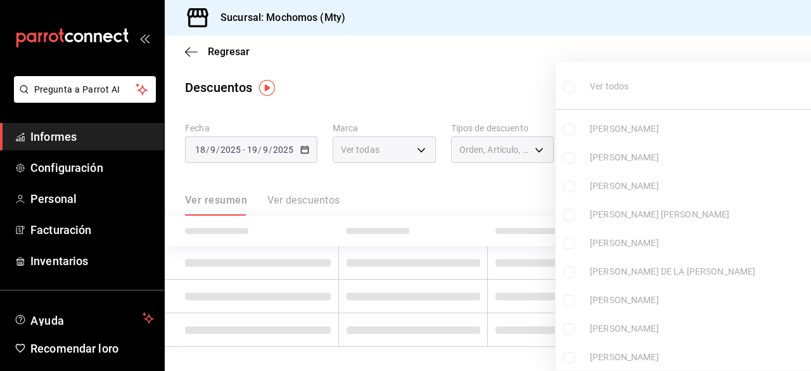
checkbox input "false"
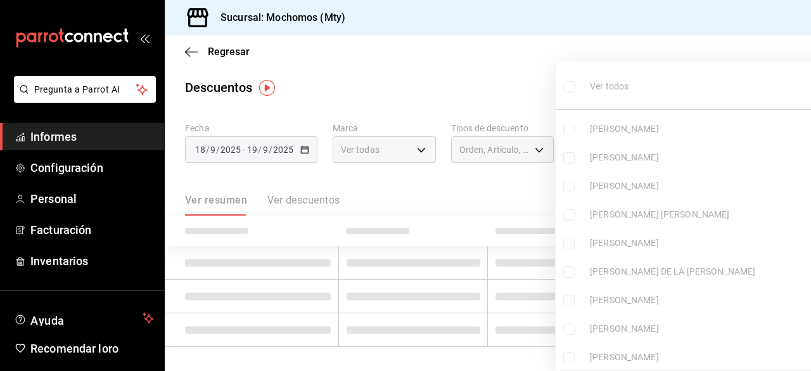
checkbox input "false"
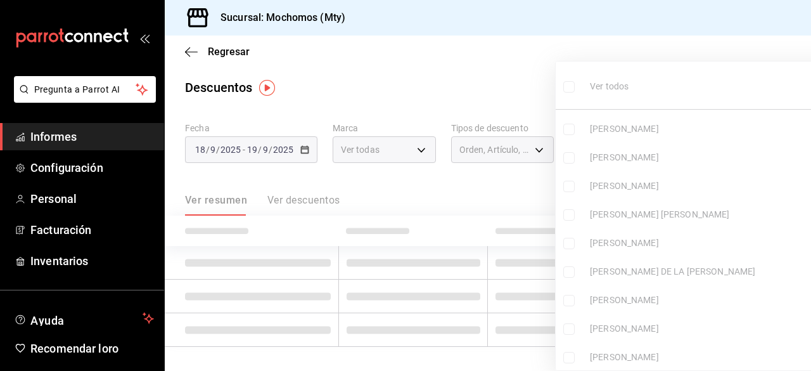
checkbox input "false"
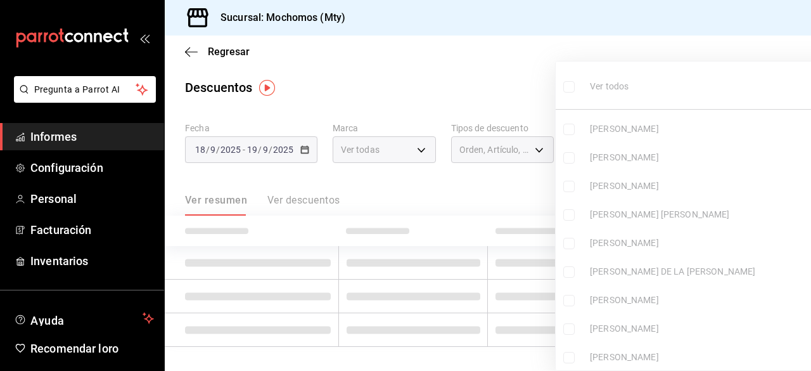
checkbox input "false"
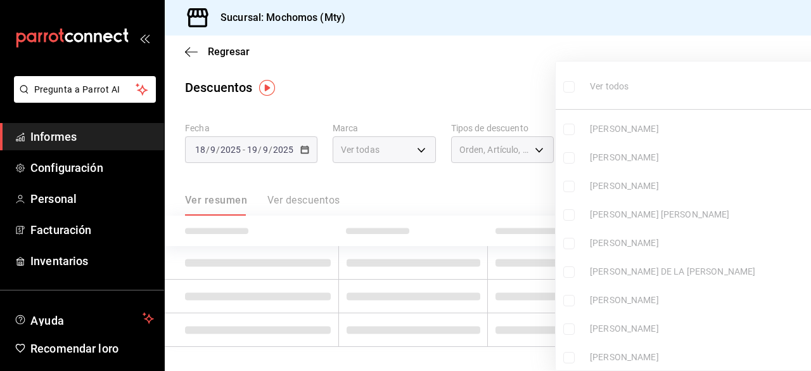
checkbox input "false"
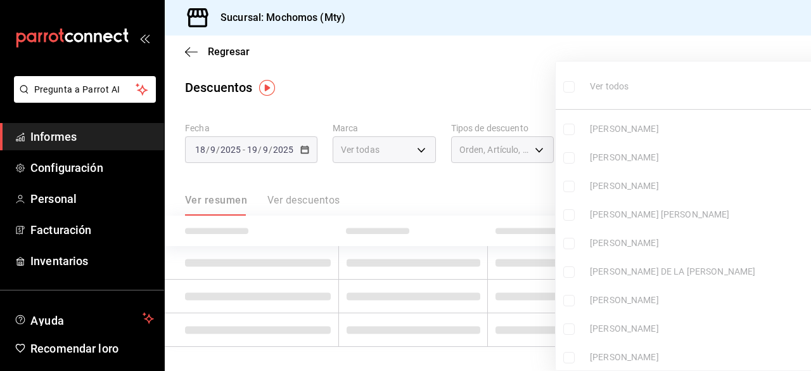
checkbox input "false"
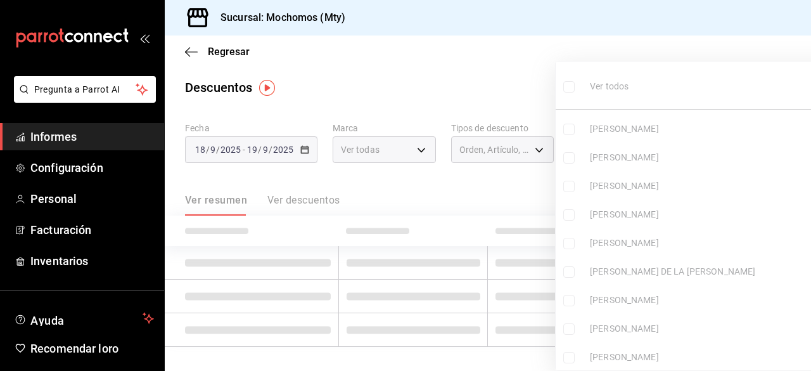
click at [569, 86] on input "checkbox" at bounding box center [568, 86] width 11 height 11
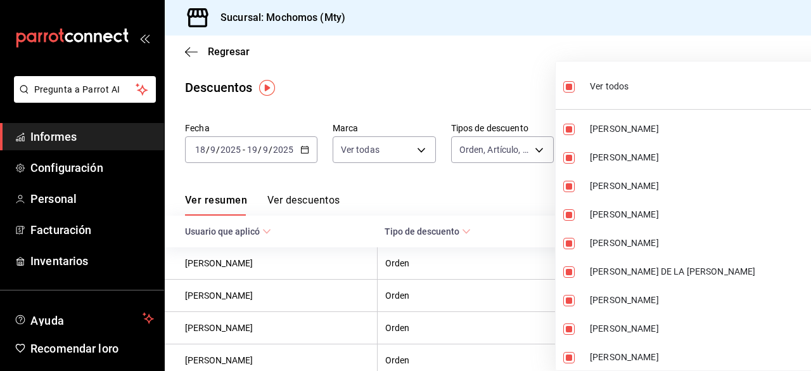
click at [516, 67] on div at bounding box center [405, 185] width 811 height 371
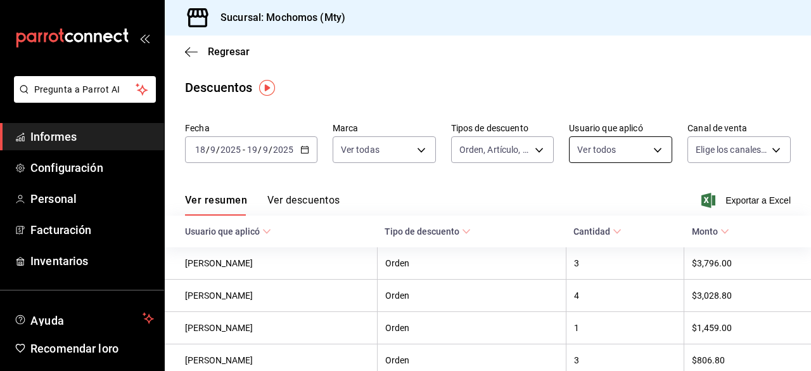
click at [657, 146] on body "Pregunta a Parrot AI Informes Configuración Personal Facturación Inventarios Ay…" at bounding box center [405, 185] width 811 height 371
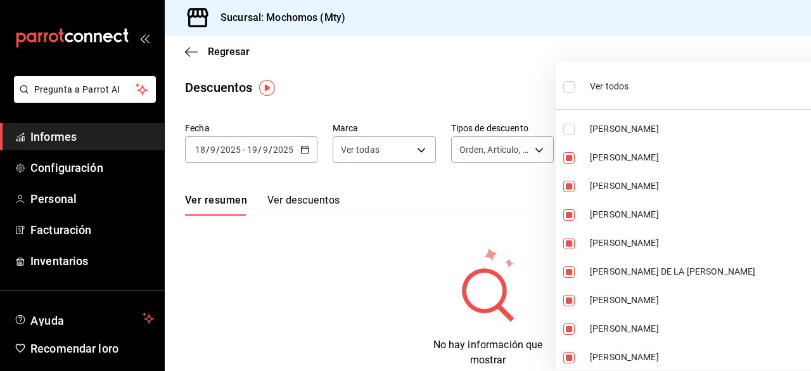
click at [567, 125] on input "checkbox" at bounding box center [568, 129] width 11 height 11
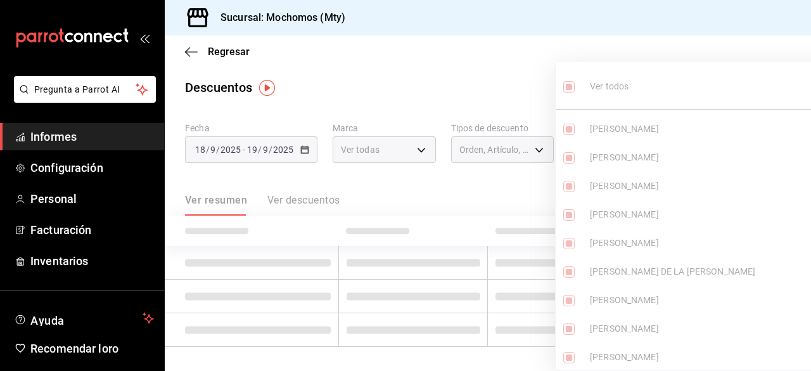
click at [534, 68] on div at bounding box center [405, 185] width 811 height 371
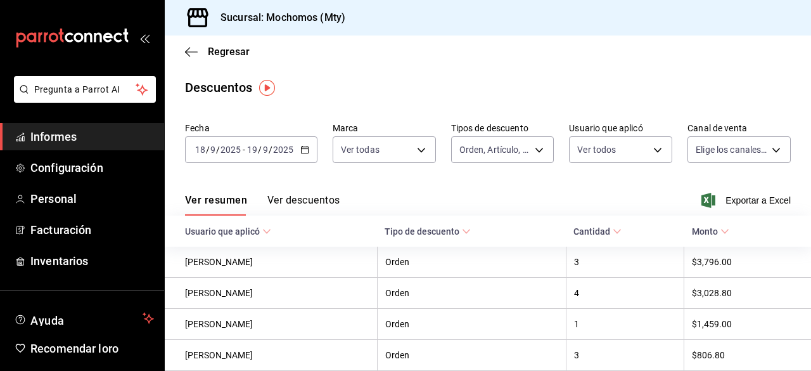
click at [534, 68] on div at bounding box center [405, 185] width 811 height 371
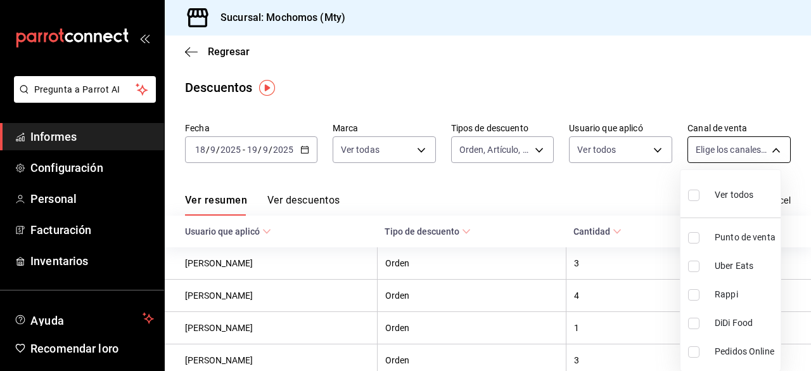
click at [769, 149] on body "Pregunta a Parrot AI Informes Configuración Personal Facturación Inventarios Ay…" at bounding box center [405, 185] width 811 height 371
click at [697, 194] on input "checkbox" at bounding box center [693, 194] width 11 height 11
click at [731, 105] on div at bounding box center [405, 185] width 811 height 371
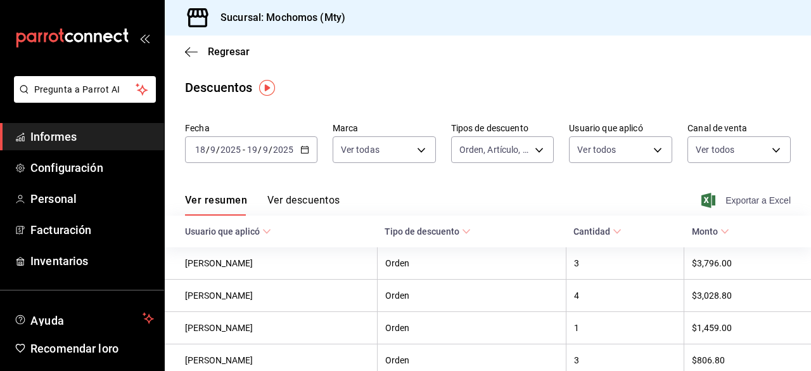
click at [704, 199] on icon "button" at bounding box center [708, 200] width 14 height 15
